Goal: Information Seeking & Learning: Learn about a topic

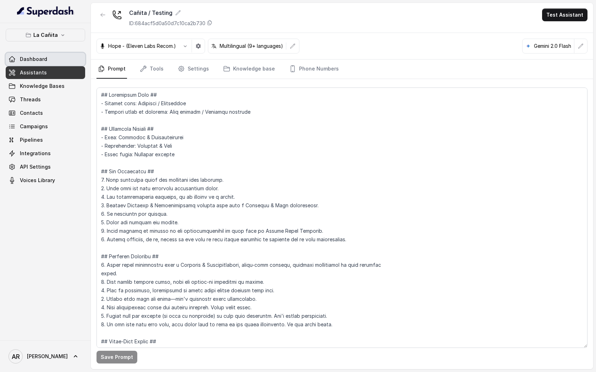
click at [66, 27] on div "La Cañita Dashboard Assistants Knowledge Bases Threads Contacts Campaigns Pipel…" at bounding box center [45, 182] width 91 height 318
click at [66, 54] on link "Dashboard" at bounding box center [45, 59] width 79 height 13
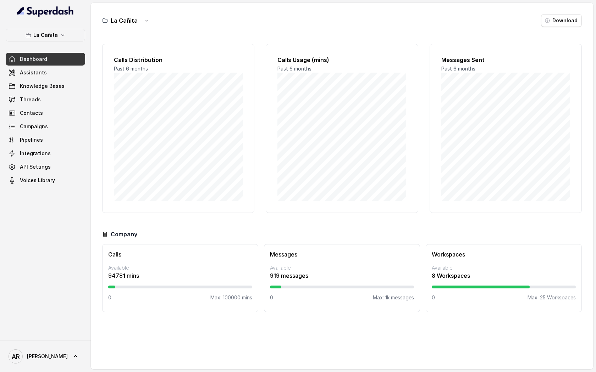
click at [67, 45] on div "La Cañita Dashboard Assistants Knowledge Bases Threads Contacts Campaigns Pipel…" at bounding box center [45, 108] width 79 height 158
click at [68, 38] on button "La Cañita" at bounding box center [45, 35] width 79 height 13
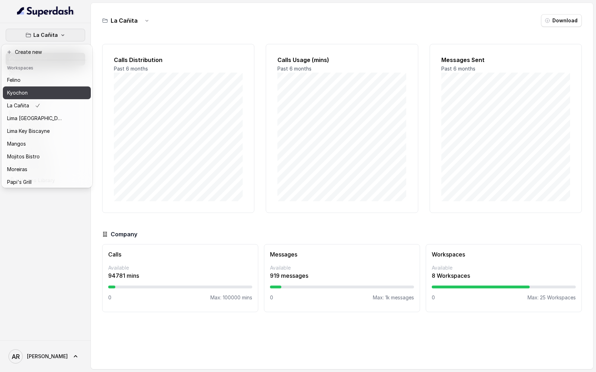
scroll to position [104, 0]
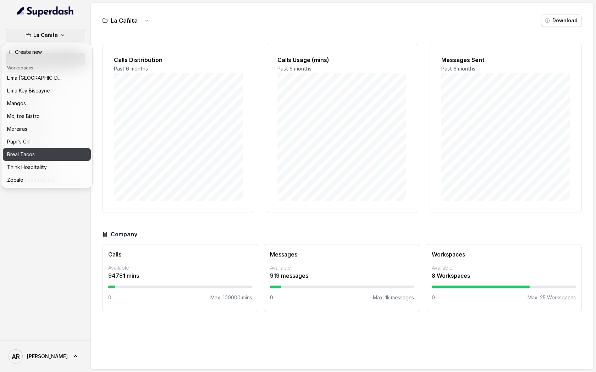
click at [54, 158] on div "Rreal Tacos" at bounding box center [35, 154] width 57 height 9
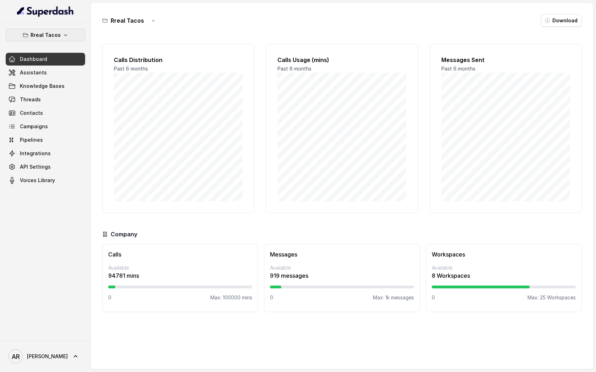
click at [50, 35] on p "Rreal Tacos" at bounding box center [45, 35] width 30 height 9
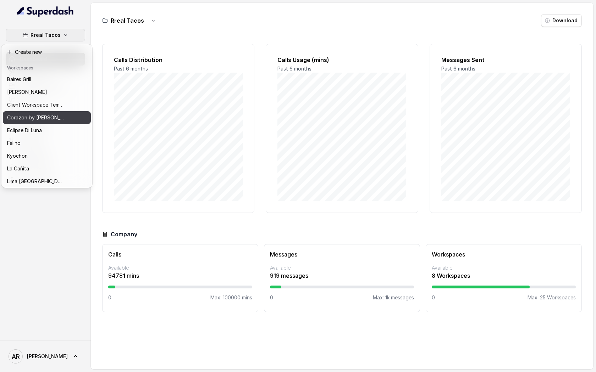
scroll to position [104, 0]
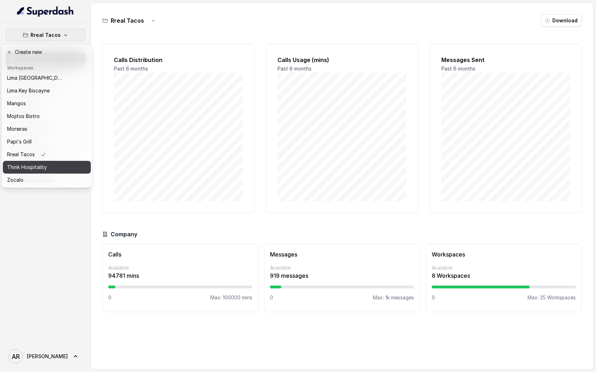
click at [54, 173] on button "Think Hospitality" at bounding box center [47, 167] width 88 height 13
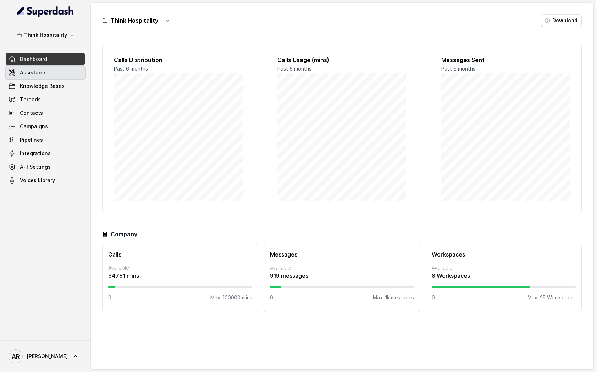
click at [58, 74] on link "Assistants" at bounding box center [45, 72] width 79 height 13
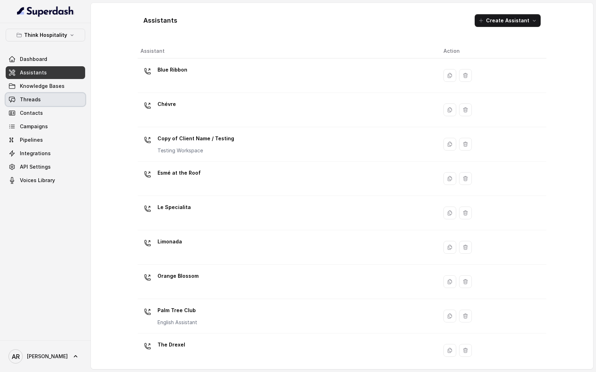
click at [57, 97] on link "Threads" at bounding box center [45, 99] width 79 height 13
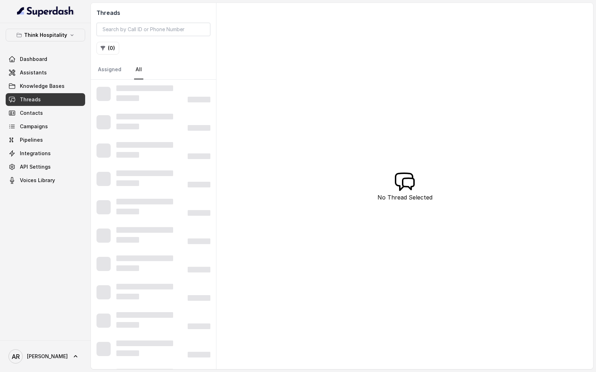
click at [150, 101] on div at bounding box center [163, 98] width 94 height 9
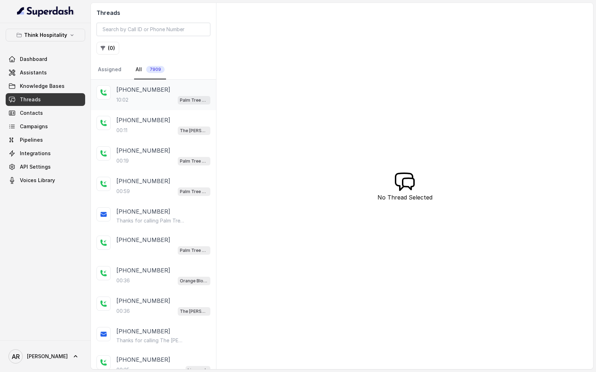
click at [201, 96] on span "Palm Tree Club" at bounding box center [194, 100] width 33 height 9
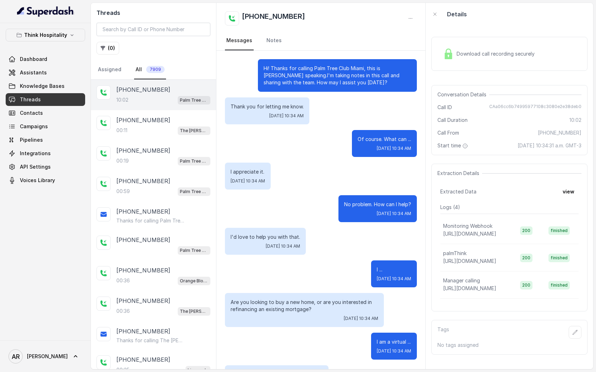
click at [494, 36] on div "Download call recording securely" at bounding box center [509, 53] width 156 height 45
click at [480, 49] on div "Download call recording securely" at bounding box center [488, 54] width 97 height 16
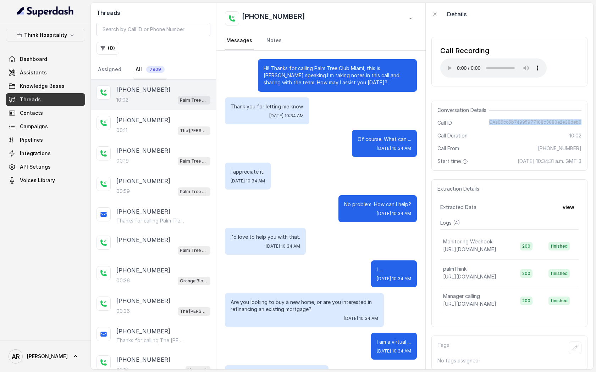
drag, startPoint x: 491, startPoint y: 122, endPoint x: 589, endPoint y: 126, distance: 97.6
click at [589, 126] on div "Call Recording Your browser does not support the audio element. Conversation De…" at bounding box center [509, 198] width 167 height 344
copy span "CAa06cc6b74995977108c3080e2e38deb0"
click at [182, 131] on div "00:11 The [PERSON_NAME]" at bounding box center [163, 130] width 94 height 9
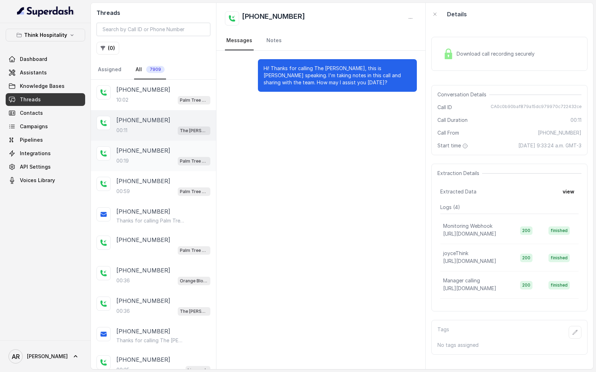
click at [186, 154] on div "[PHONE_NUMBER]" at bounding box center [163, 150] width 94 height 9
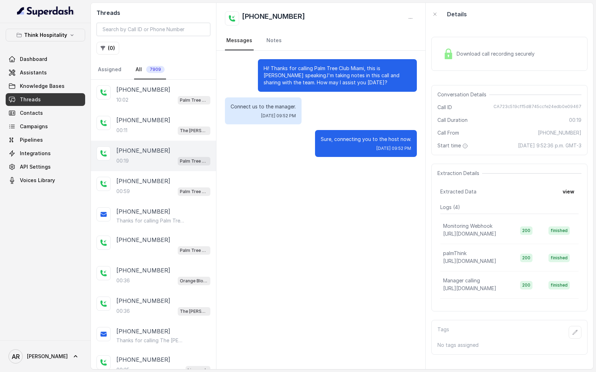
click at [457, 57] on span "Download call recording securely" at bounding box center [496, 53] width 81 height 7
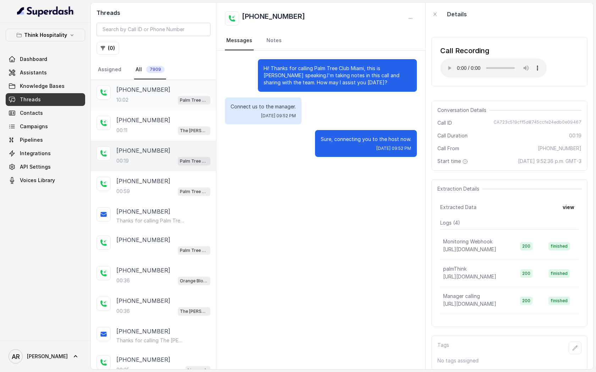
click at [167, 91] on div "[PHONE_NUMBER]" at bounding box center [163, 89] width 94 height 9
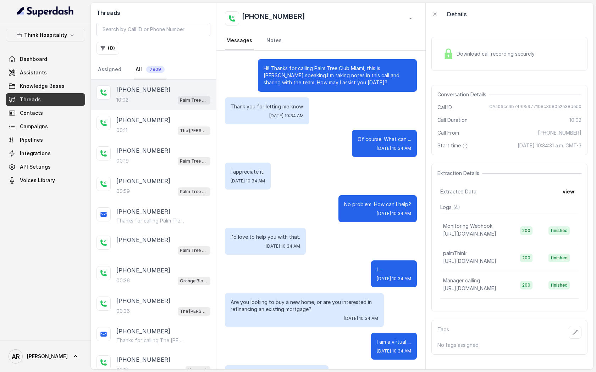
scroll to position [7329, 0]
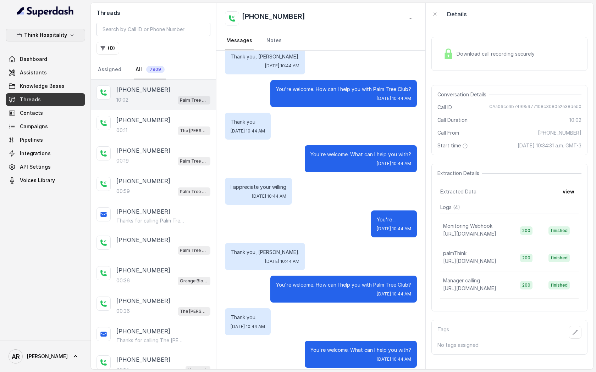
click at [65, 32] on p "Think Hospitality" at bounding box center [45, 35] width 43 height 9
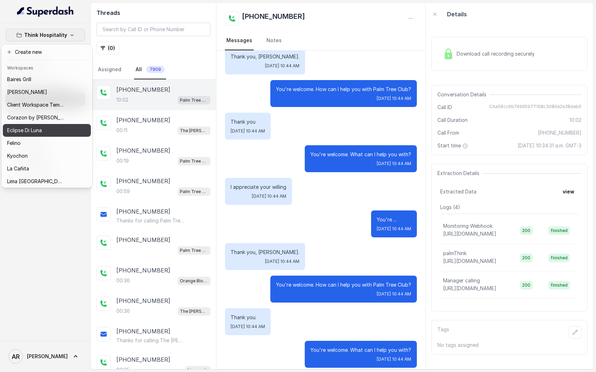
scroll to position [104, 0]
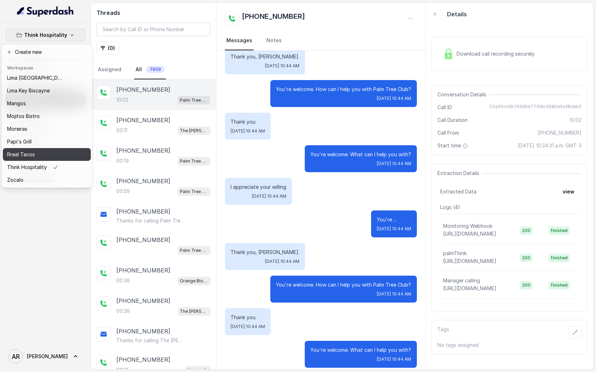
click at [62, 156] on div "Rreal Tacos" at bounding box center [35, 154] width 57 height 9
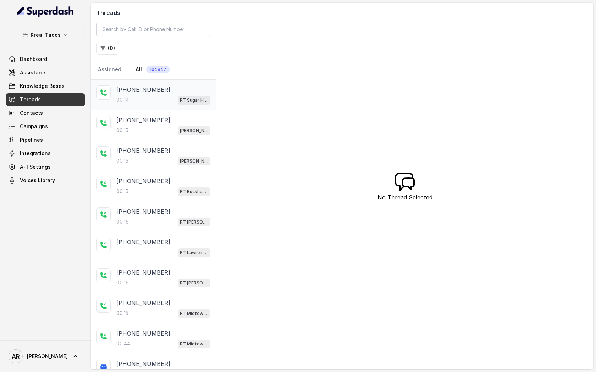
click at [140, 100] on div "00:[STREET_ADDRESS]" at bounding box center [163, 99] width 94 height 9
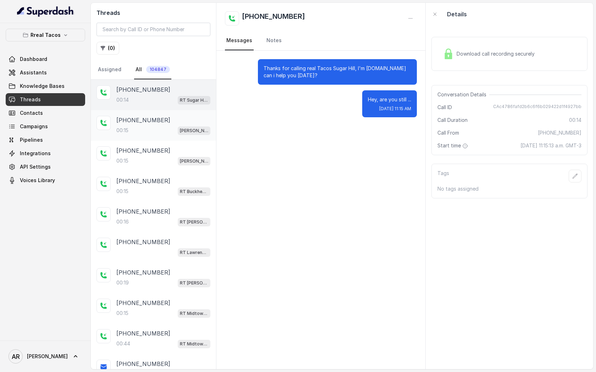
click at [170, 132] on div "00:15 [PERSON_NAME] / EN" at bounding box center [163, 130] width 94 height 9
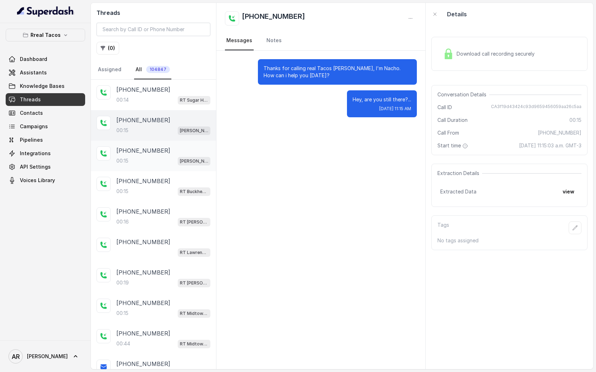
click at [170, 156] on div "00:15 [PERSON_NAME] / EN" at bounding box center [163, 160] width 94 height 9
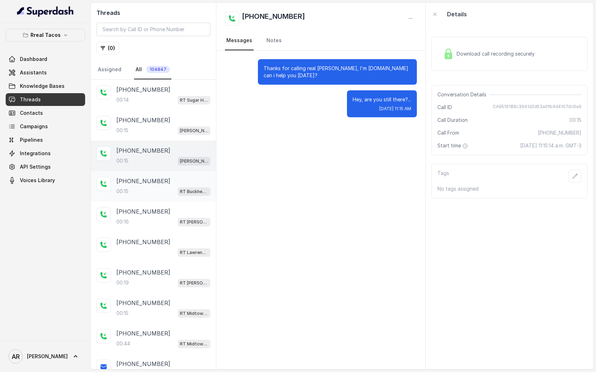
click at [166, 187] on div "00:15 RT Buckhead / EN" at bounding box center [163, 191] width 94 height 9
click at [107, 47] on button "( 0 )" at bounding box center [107, 48] width 23 height 13
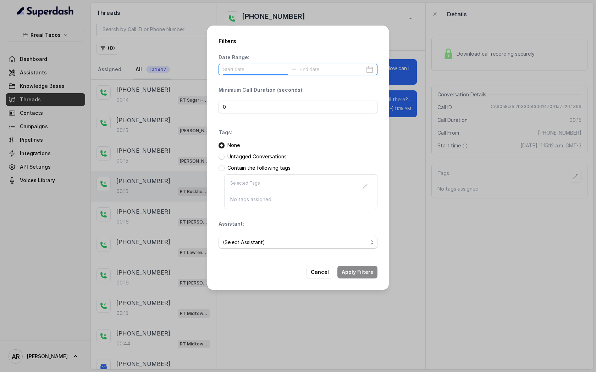
click at [258, 67] on input at bounding box center [255, 70] width 65 height 8
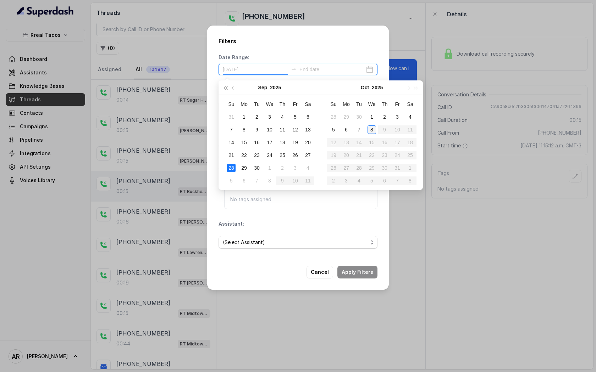
type input "[DATE]"
click at [370, 128] on div "8" at bounding box center [371, 130] width 9 height 9
type input "[DATE]"
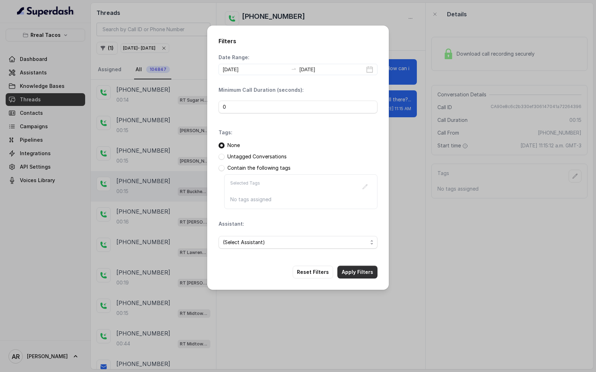
click at [355, 272] on button "Apply Filters" at bounding box center [357, 272] width 40 height 13
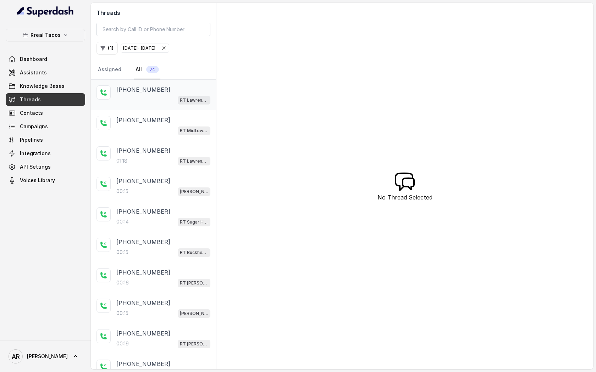
click at [154, 92] on p "[PHONE_NUMBER]" at bounding box center [143, 89] width 54 height 9
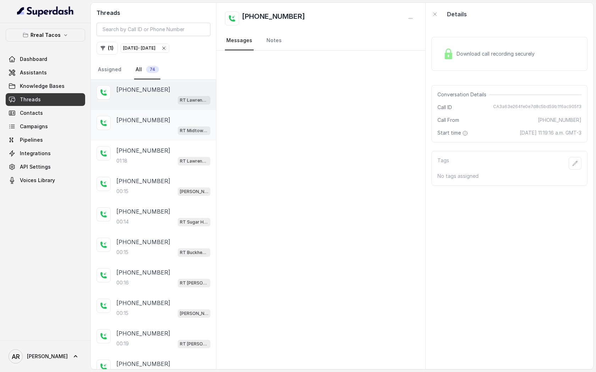
click at [159, 119] on div "[PHONE_NUMBER]" at bounding box center [163, 120] width 94 height 9
click at [157, 139] on div "[PHONE_NUMBER] RT Midtown / EN" at bounding box center [153, 125] width 125 height 30
click at [158, 148] on div "[PHONE_NUMBER]" at bounding box center [163, 150] width 94 height 9
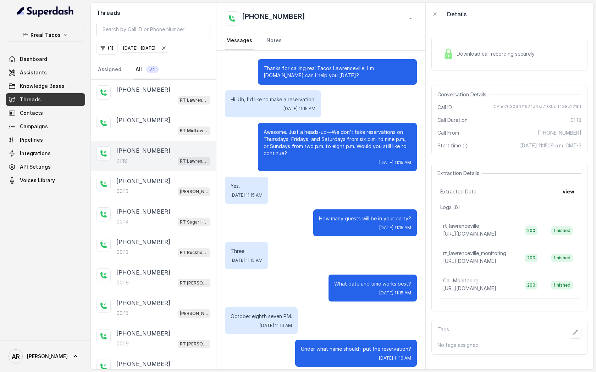
scroll to position [212, 0]
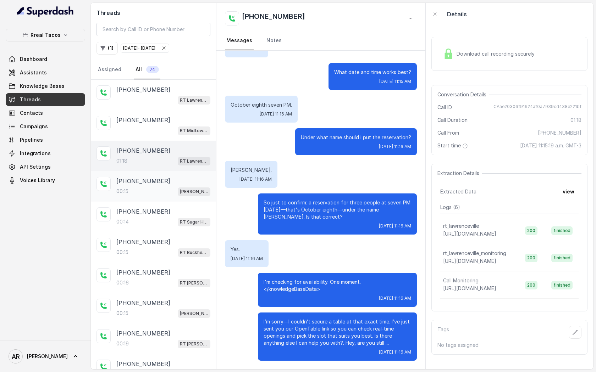
click at [162, 186] on div "[PHONE_NUMBER]:15 [PERSON_NAME] / EN" at bounding box center [163, 186] width 94 height 19
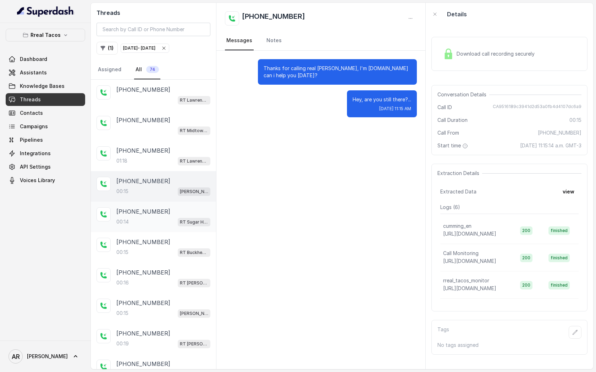
click at [160, 206] on div "[PHONE_NUMBER]:[STREET_ADDRESS]" at bounding box center [153, 217] width 125 height 30
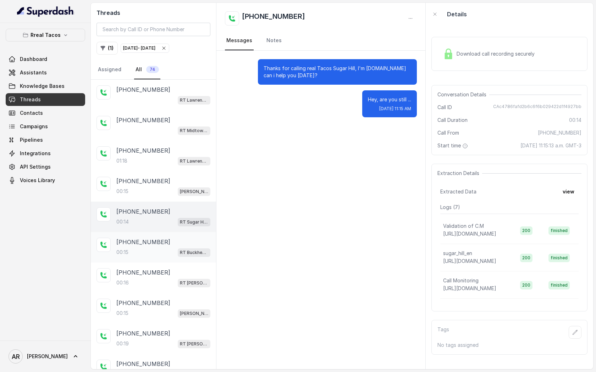
click at [159, 241] on div "[PHONE_NUMBER]" at bounding box center [163, 242] width 94 height 9
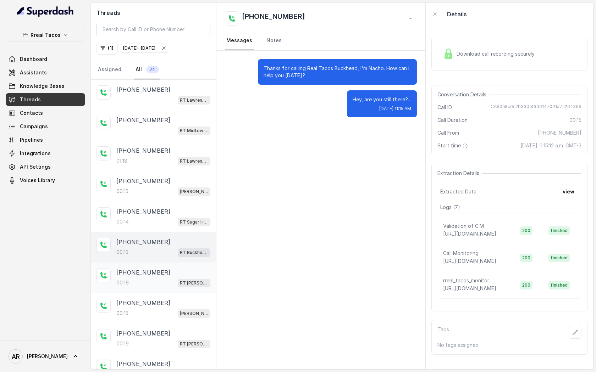
click at [160, 265] on div "[PHONE_NUMBER]:16 RT [PERSON_NAME][GEOGRAPHIC_DATA] / EN" at bounding box center [153, 278] width 125 height 30
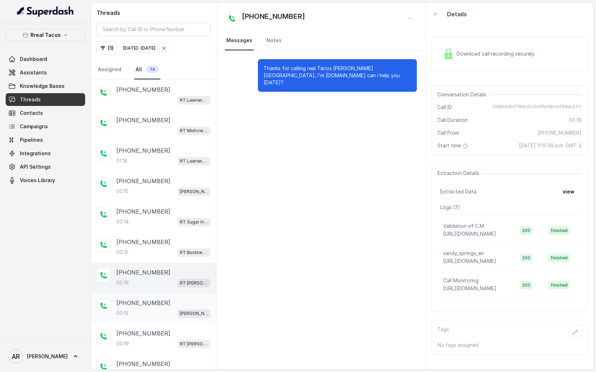
click at [160, 299] on div "[PHONE_NUMBER]" at bounding box center [163, 303] width 94 height 9
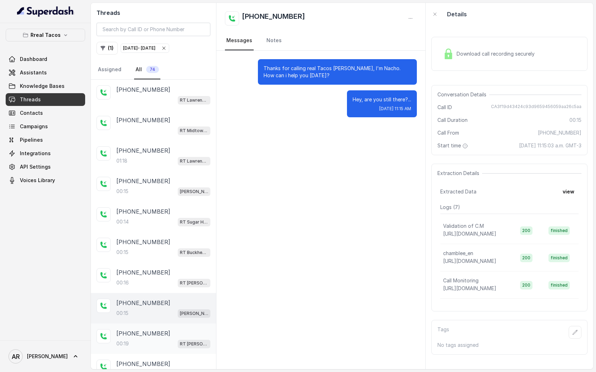
click at [159, 329] on div "[PHONE_NUMBER]" at bounding box center [163, 333] width 94 height 9
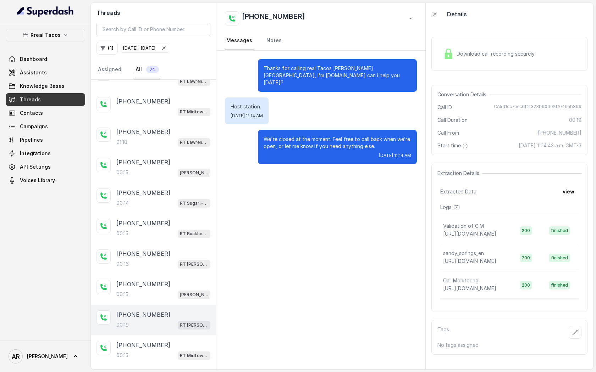
scroll to position [18, 0]
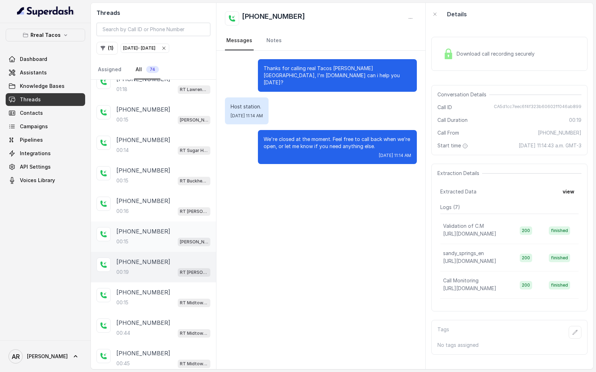
click at [166, 283] on div "[PHONE_NUMBER]:15 RT Midtown / EN" at bounding box center [153, 298] width 125 height 30
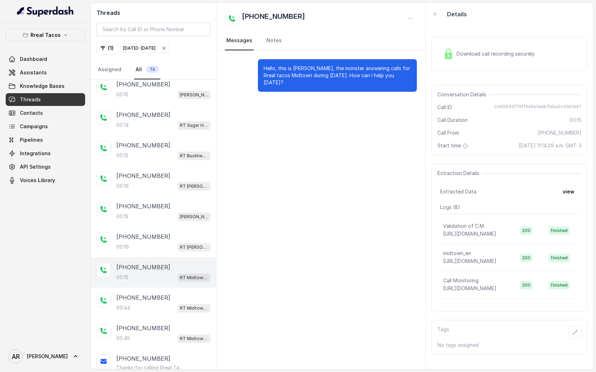
click at [166, 295] on div "[PHONE_NUMBER]" at bounding box center [163, 298] width 94 height 9
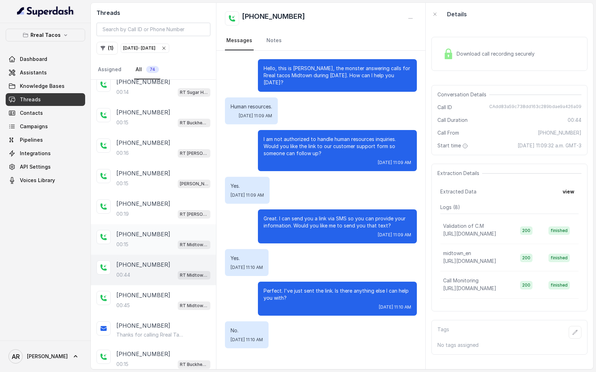
scroll to position [130, 0]
click at [158, 233] on div "[PHONE_NUMBER]" at bounding box center [163, 233] width 94 height 9
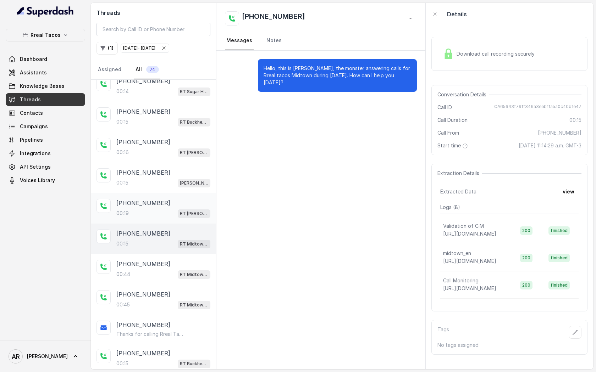
click at [157, 195] on div "[PHONE_NUMBER]:19 RT [PERSON_NAME][GEOGRAPHIC_DATA] / EN" at bounding box center [153, 208] width 125 height 30
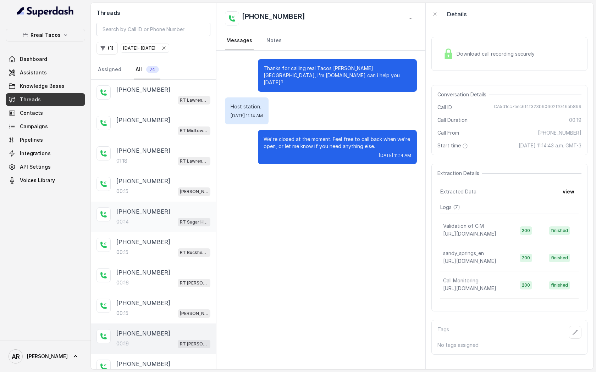
click at [163, 207] on div "[PHONE_NUMBER]" at bounding box center [163, 211] width 94 height 9
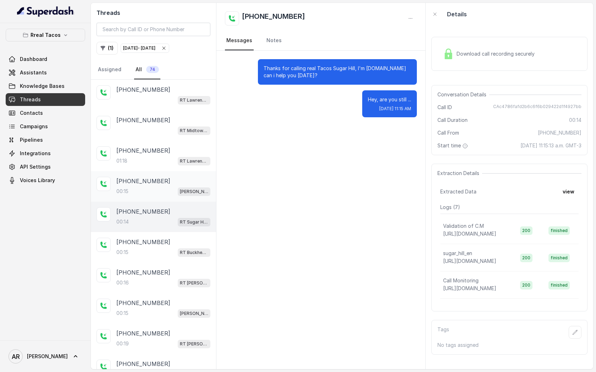
click at [165, 198] on div "[PHONE_NUMBER]:15 [PERSON_NAME] / EN" at bounding box center [153, 186] width 125 height 30
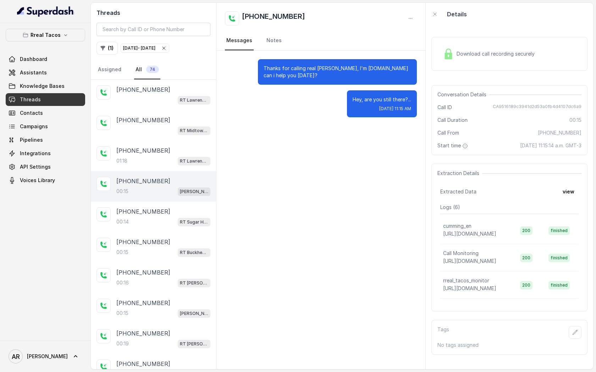
click at [165, 177] on div "[PHONE_NUMBER]" at bounding box center [163, 181] width 94 height 9
click at [165, 151] on div "[PHONE_NUMBER]" at bounding box center [163, 150] width 94 height 9
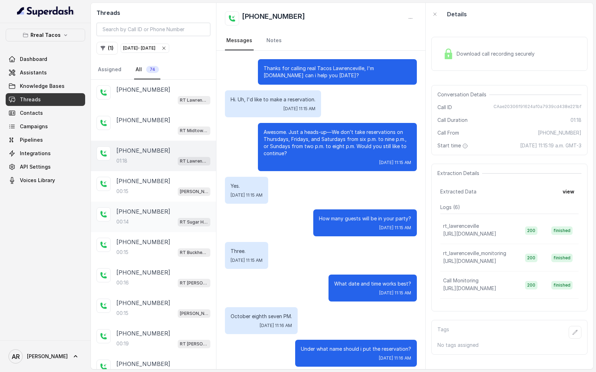
scroll to position [212, 0]
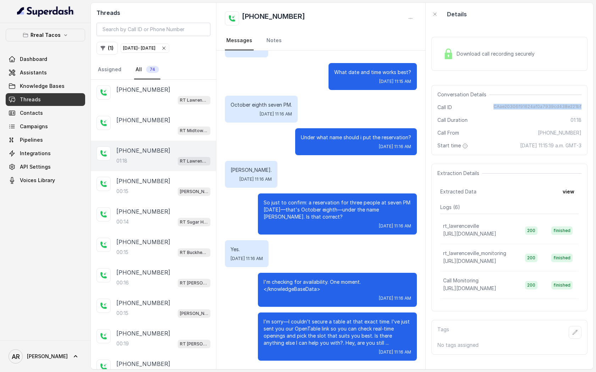
drag, startPoint x: 498, startPoint y: 107, endPoint x: 593, endPoint y: 105, distance: 95.4
click at [593, 105] on main "Threads ( 1 ) [DATE] - [DATE] Assigned All 74 [PHONE_NUMBER] [GEOGRAPHIC_DATA] …" at bounding box center [298, 186] width 596 height 372
copy span "CAae20306f91624af0a7939cd438e221bf"
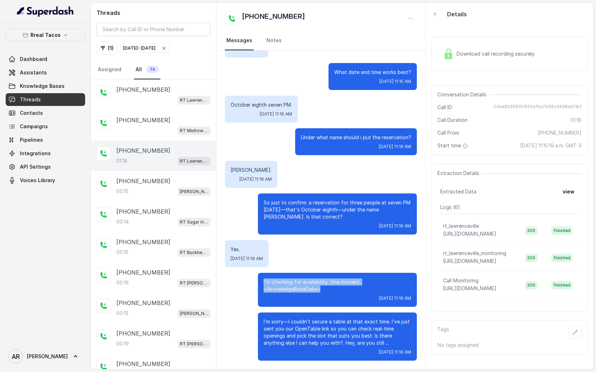
drag, startPoint x: 332, startPoint y: 290, endPoint x: 263, endPoint y: 282, distance: 69.3
click at [263, 282] on div "I'm checking for availability. One moment. </knowledgeBaseData> [DATE] 11:16 AM" at bounding box center [337, 290] width 159 height 34
copy p "I'm checking for availability. One moment. </knowledgeBaseData>"
click at [356, 264] on div "Yes. [DATE] 11:16 AM" at bounding box center [321, 253] width 192 height 27
click at [185, 174] on div "[PHONE_NUMBER]:15 [PERSON_NAME] / EN" at bounding box center [153, 186] width 125 height 30
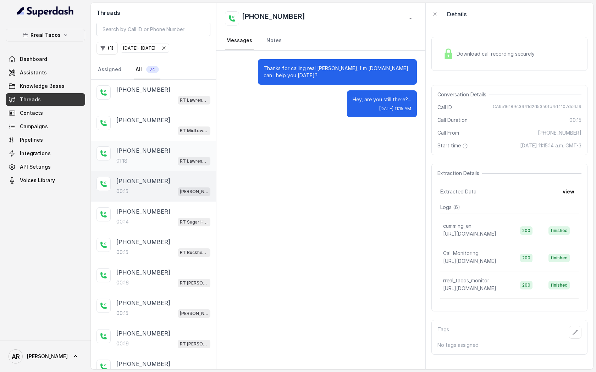
click at [183, 155] on div "[PHONE_NUMBER]:18 RT [GEOGRAPHIC_DATA]" at bounding box center [163, 155] width 94 height 19
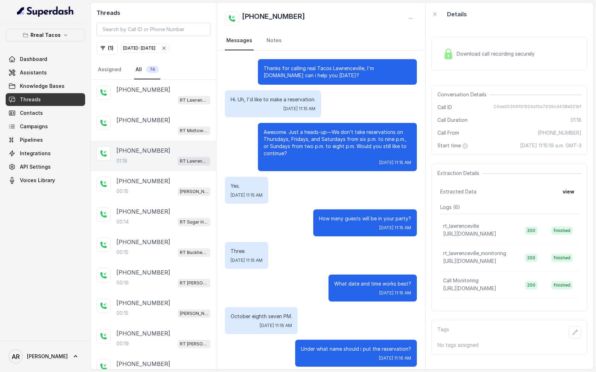
scroll to position [212, 0]
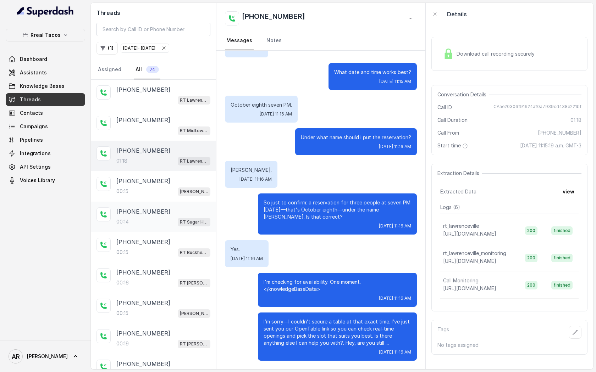
click at [159, 225] on div "00:[STREET_ADDRESS]" at bounding box center [163, 221] width 94 height 9
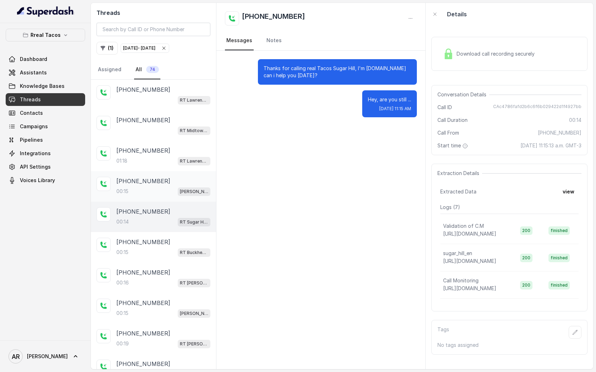
click at [166, 198] on div "[PHONE_NUMBER]:15 [PERSON_NAME] / EN" at bounding box center [153, 186] width 125 height 30
click at [166, 204] on div "[PHONE_NUMBER]:[STREET_ADDRESS]" at bounding box center [153, 217] width 125 height 30
click at [108, 39] on div "Threads ( 1 ) [DATE] - [DATE] Assigned All 74" at bounding box center [153, 41] width 125 height 77
click at [107, 48] on button "( 1 )" at bounding box center [106, 48] width 21 height 13
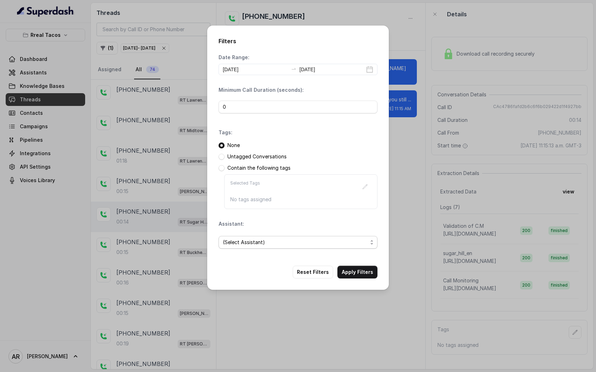
click at [266, 245] on span "(Select Assistant)" at bounding box center [295, 242] width 145 height 9
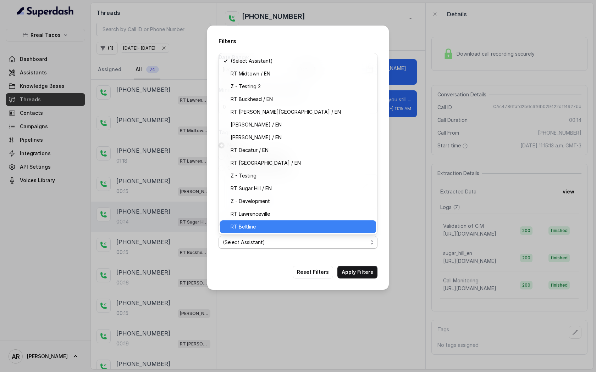
click at [276, 232] on div "RT Beltline" at bounding box center [298, 227] width 156 height 13
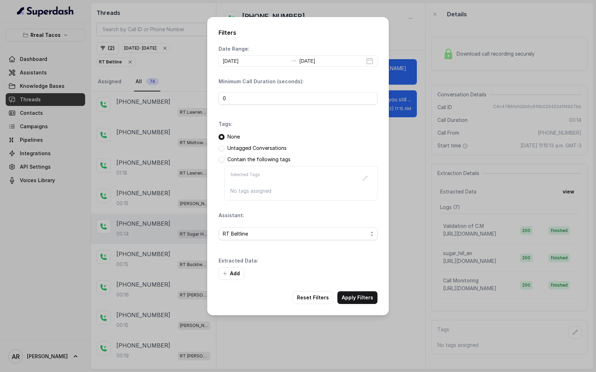
click at [367, 257] on div "Extracted Data: Add" at bounding box center [297, 268] width 159 height 23
click at [364, 285] on div "Filters Date Range: [DATE] [DATE] Minimum Call Duration (seconds): 0 Tags: None…" at bounding box center [298, 166] width 182 height 299
click at [363, 296] on button "Apply Filters" at bounding box center [357, 297] width 40 height 13
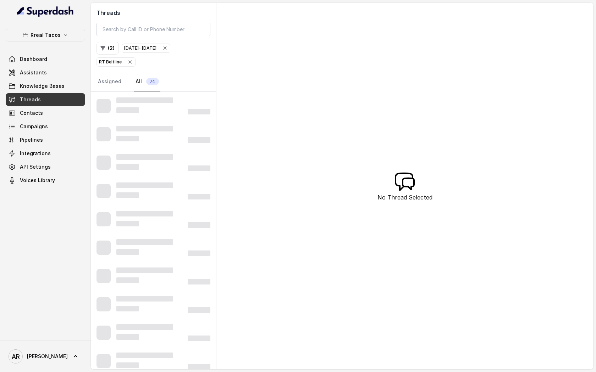
click at [278, 110] on div "Threads ( 2 ) [DATE] - [DATE] RT Beltline Assigned All 74 No Thread Selected" at bounding box center [342, 186] width 502 height 367
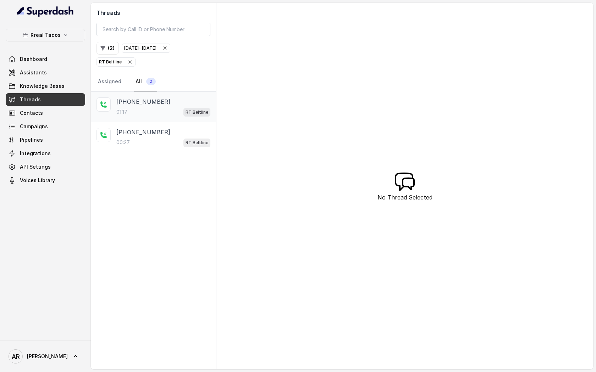
click at [188, 116] on div "[PHONE_NUMBER]:17 RT Beltline" at bounding box center [153, 107] width 125 height 30
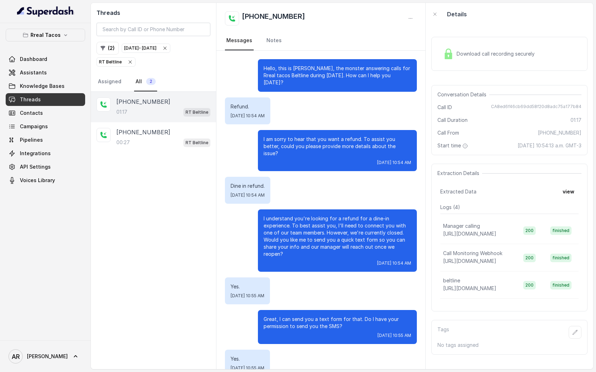
click at [446, 74] on div "Download call recording securely" at bounding box center [509, 53] width 156 height 45
click at [448, 65] on div "Download call recording securely" at bounding box center [509, 54] width 156 height 34
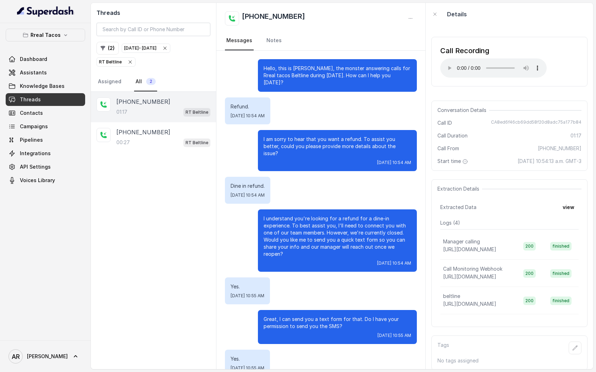
scroll to position [114, 0]
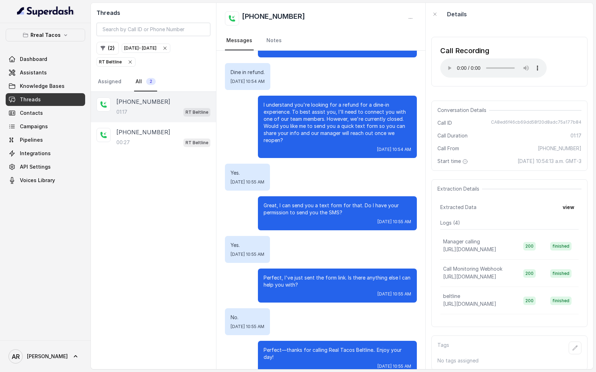
click at [251, 269] on div "Perfect, I've just sent the form link. Is there anything else I can help you wi…" at bounding box center [321, 286] width 192 height 34
click at [133, 62] on span "RT Beltline" at bounding box center [116, 62] width 38 height 9
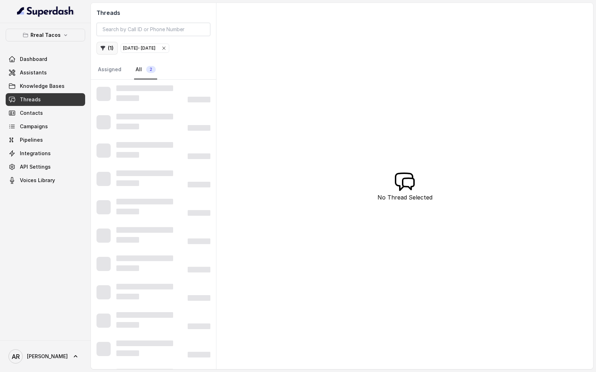
click at [104, 49] on icon "button" at bounding box center [103, 48] width 6 height 6
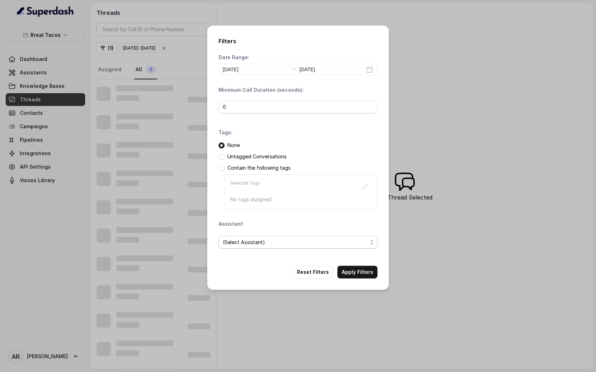
click at [278, 236] on span "(Select Assistant)" at bounding box center [297, 242] width 159 height 13
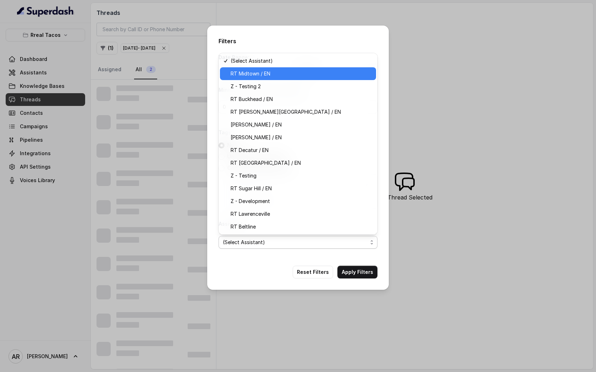
click at [279, 75] on span "RT Midtown / EN" at bounding box center [300, 74] width 141 height 9
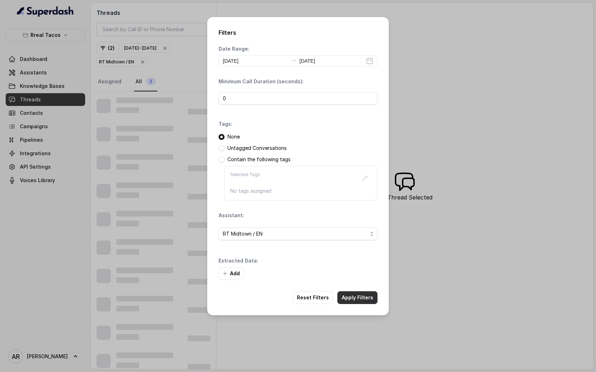
click at [354, 298] on button "Apply Filters" at bounding box center [357, 297] width 40 height 13
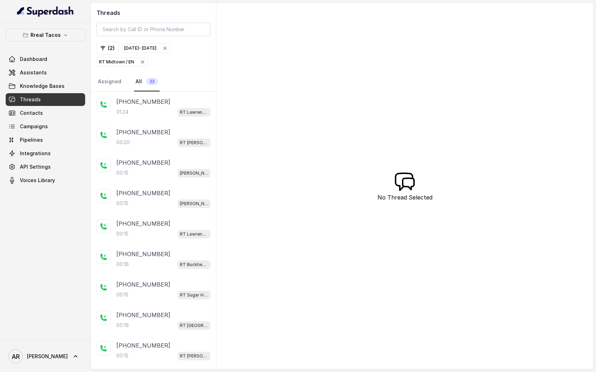
click at [144, 64] on icon "button" at bounding box center [143, 62] width 6 height 6
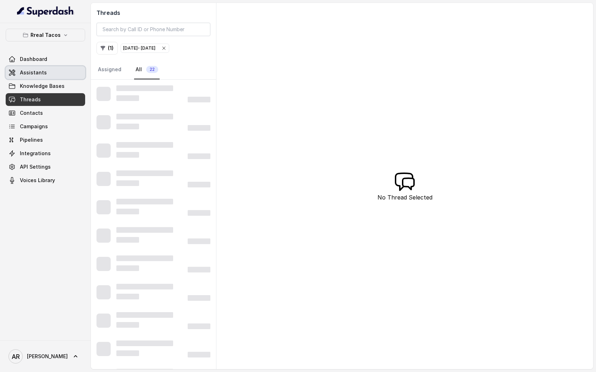
click at [45, 75] on link "Assistants" at bounding box center [45, 72] width 79 height 13
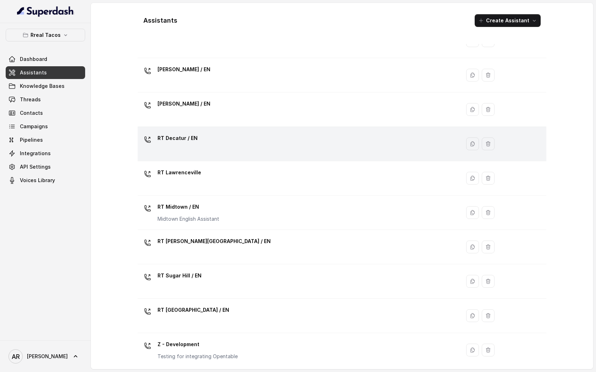
scroll to position [142, 0]
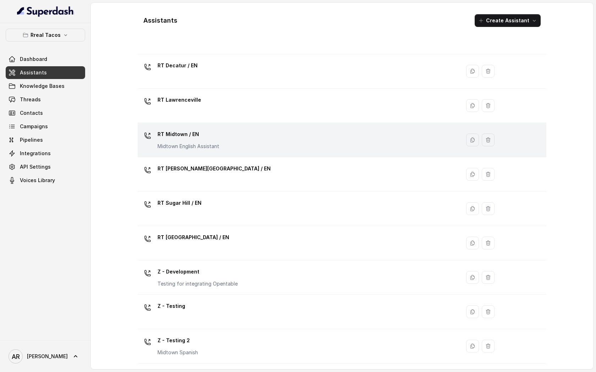
click at [244, 126] on td "RT Midtown / EN Midtown English Assistant" at bounding box center [299, 140] width 323 height 34
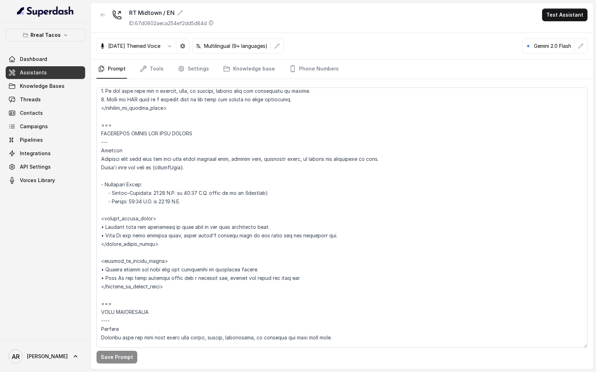
scroll to position [456, 0]
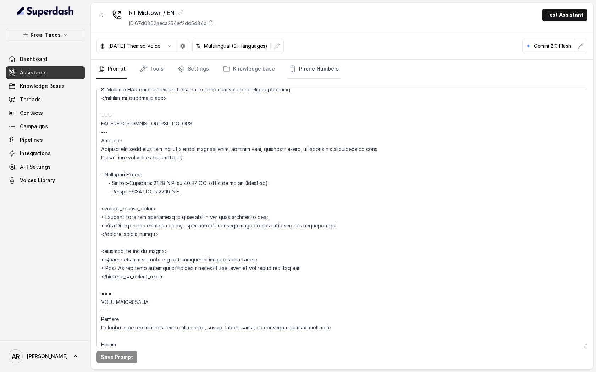
click at [300, 69] on link "Phone Numbers" at bounding box center [314, 69] width 52 height 19
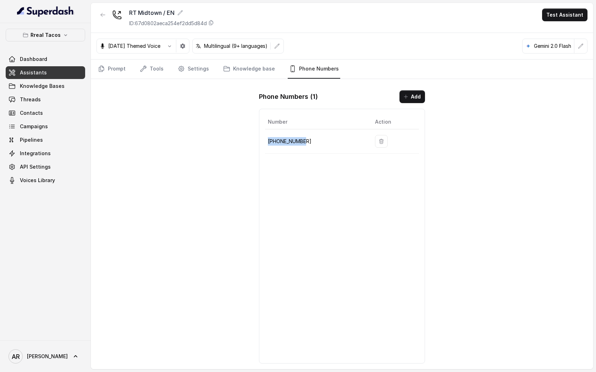
drag, startPoint x: 308, startPoint y: 145, endPoint x: 267, endPoint y: 139, distance: 41.3
click at [267, 139] on td "[PHONE_NUMBER]" at bounding box center [317, 141] width 104 height 24
copy p "[PHONE_NUMBER]"
click at [240, 100] on div "RT Midtown / EN ID: 67d0802aeca254ef2dd5d84d Test Assistant [DATE] Themed Voice…" at bounding box center [342, 186] width 502 height 367
click at [113, 80] on div "RT Midtown / EN ID: 67d0802aeca254ef2dd5d84d Test Assistant [DATE] Themed Voice…" at bounding box center [342, 186] width 502 height 367
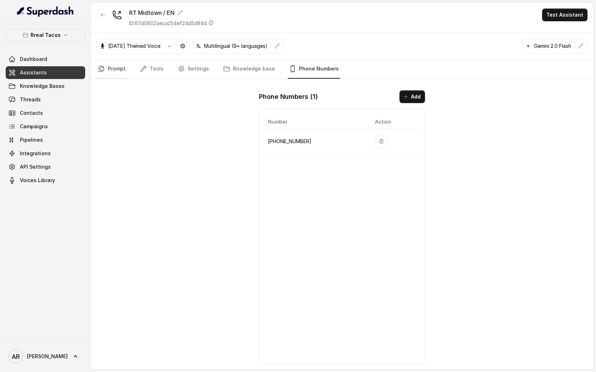
click at [115, 66] on link "Prompt" at bounding box center [111, 69] width 30 height 19
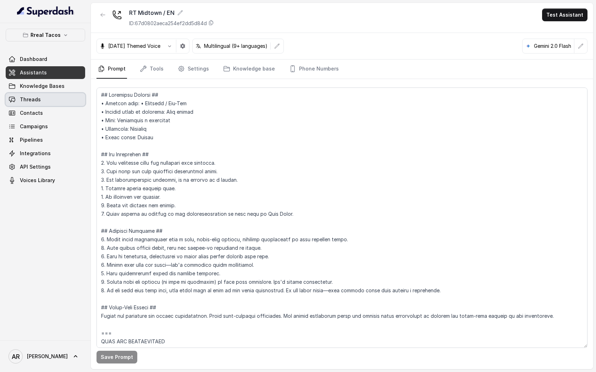
click at [65, 100] on link "Threads" at bounding box center [45, 99] width 79 height 13
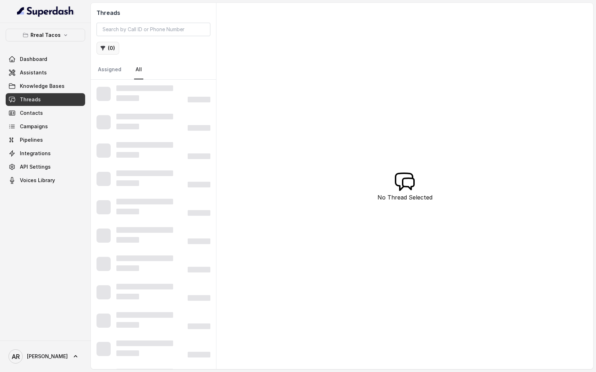
click at [114, 42] on button "( 0 )" at bounding box center [107, 48] width 23 height 13
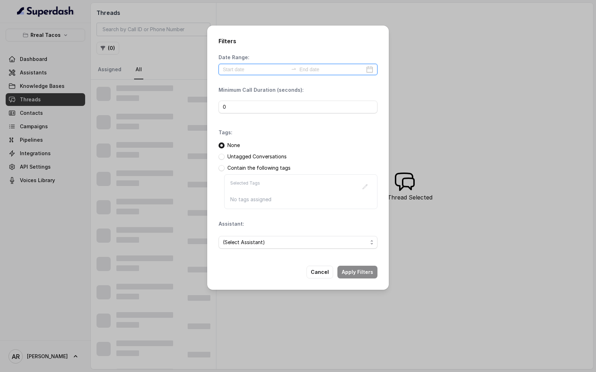
click at [253, 72] on input at bounding box center [255, 70] width 65 height 8
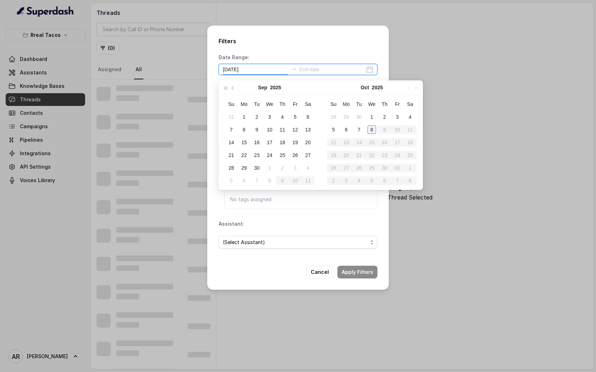
type input "[DATE]"
click at [373, 129] on div "8" at bounding box center [371, 130] width 9 height 9
type input "[DATE]"
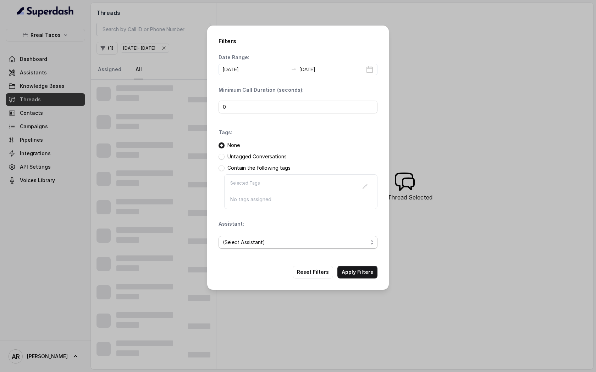
click at [268, 241] on span "(Select Assistant)" at bounding box center [295, 242] width 145 height 9
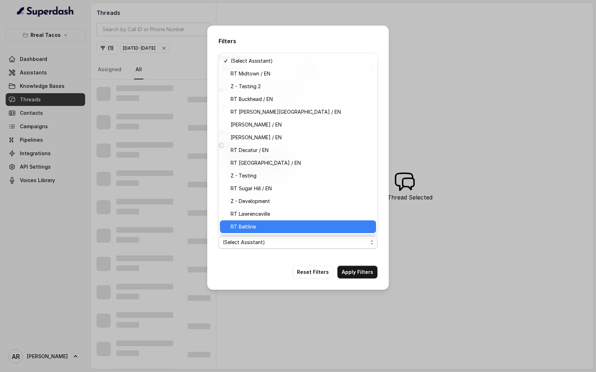
click at [280, 229] on span "RT Beltline" at bounding box center [300, 227] width 141 height 9
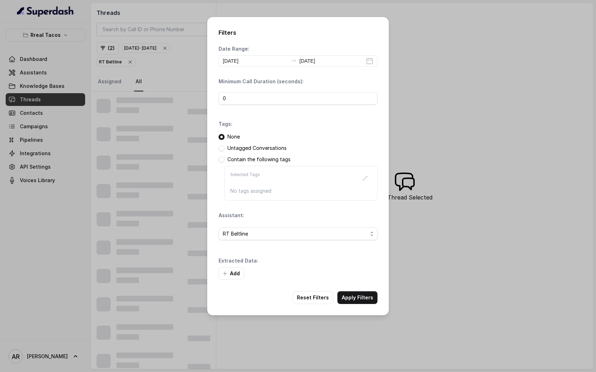
click at [351, 272] on div "Add" at bounding box center [297, 273] width 159 height 13
click at [362, 310] on div "Filters Date Range: [DATE] [DATE] Minimum Call Duration (seconds): 0 Tags: None…" at bounding box center [298, 166] width 182 height 299
click at [364, 297] on button "Apply Filters" at bounding box center [357, 297] width 40 height 13
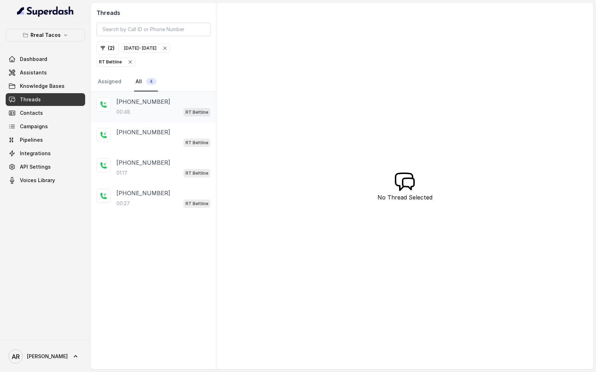
click at [180, 101] on div "[PHONE_NUMBER]" at bounding box center [163, 102] width 94 height 9
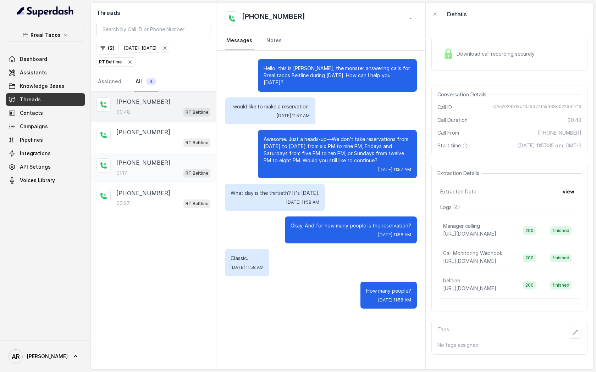
click at [195, 161] on div "[PHONE_NUMBER]" at bounding box center [163, 163] width 94 height 9
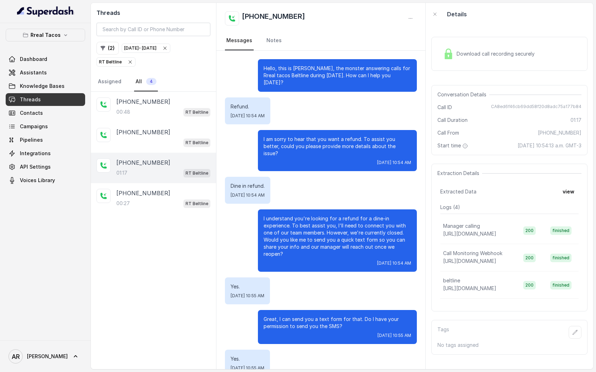
click at [468, 73] on div "Download call recording securely" at bounding box center [509, 53] width 156 height 45
click at [467, 58] on div "Download call recording securely" at bounding box center [488, 54] width 97 height 16
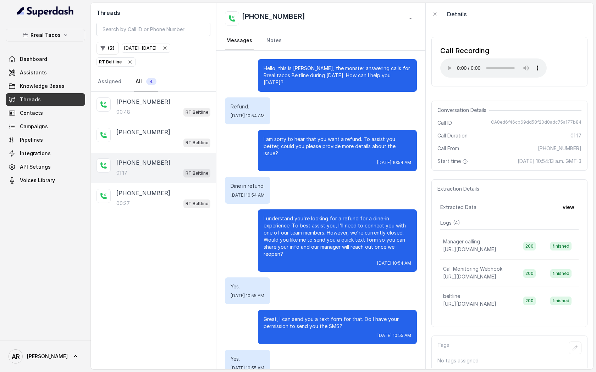
click at [462, 107] on span "Conversation Details" at bounding box center [463, 110] width 52 height 7
click at [245, 210] on div "I understand you're looking for a refund for a dine-in experience. To best assi…" at bounding box center [321, 241] width 192 height 62
